Goal: Transaction & Acquisition: Purchase product/service

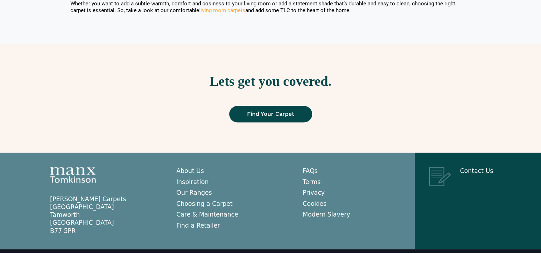
scroll to position [923, 0]
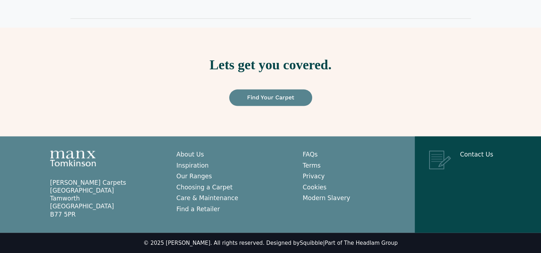
click at [280, 96] on span "Find Your Carpet" at bounding box center [270, 98] width 47 height 6
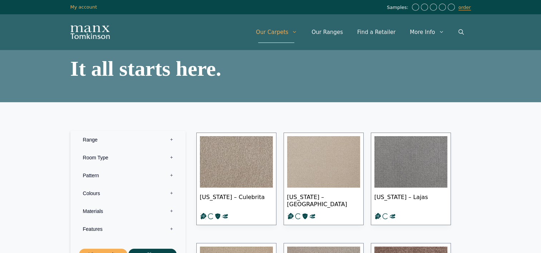
click at [171, 193] on label "Colours 0" at bounding box center [128, 194] width 104 height 18
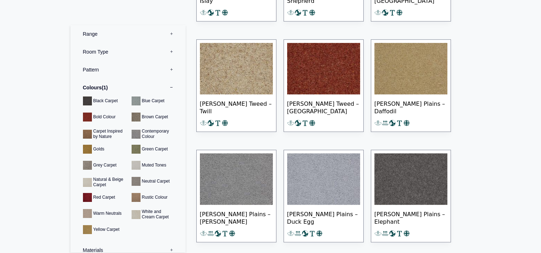
scroll to position [3184, 0]
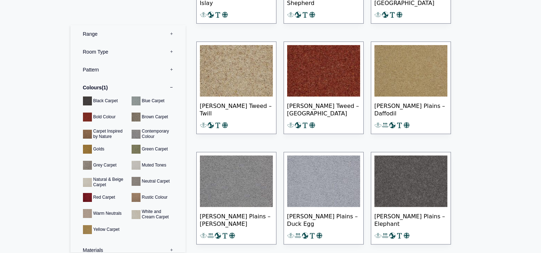
click at [319, 173] on img at bounding box center [323, 182] width 73 height 52
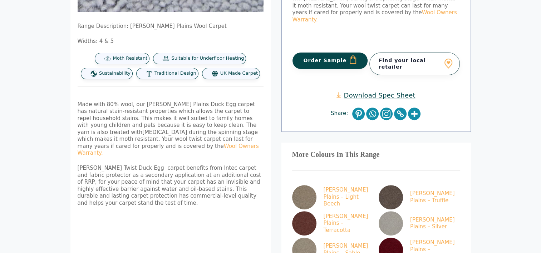
scroll to position [159, 0]
